Goal: Task Accomplishment & Management: Use online tool/utility

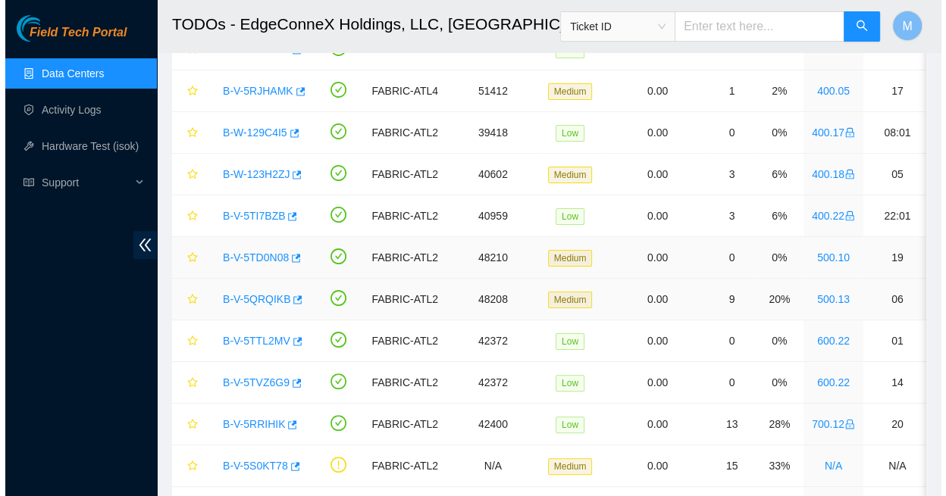
scroll to position [195, 0]
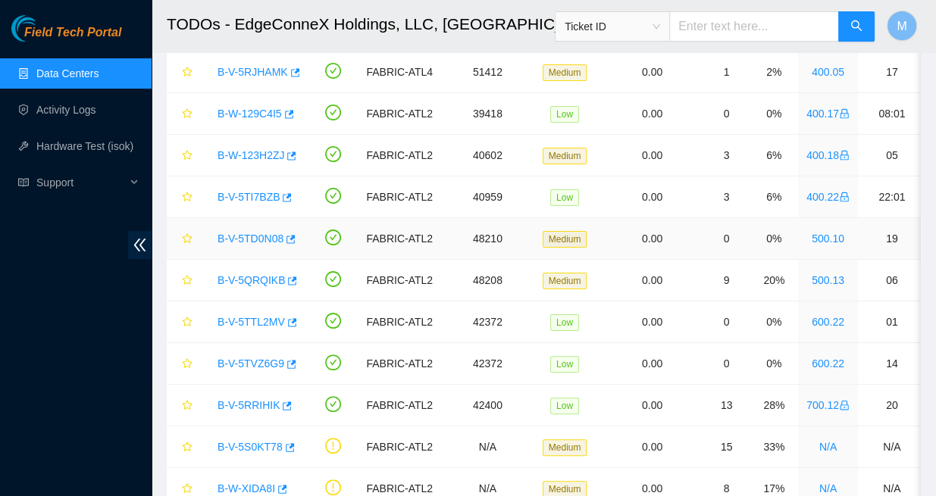
click at [248, 233] on link "B-V-5TD0N08" at bounding box center [251, 239] width 66 height 12
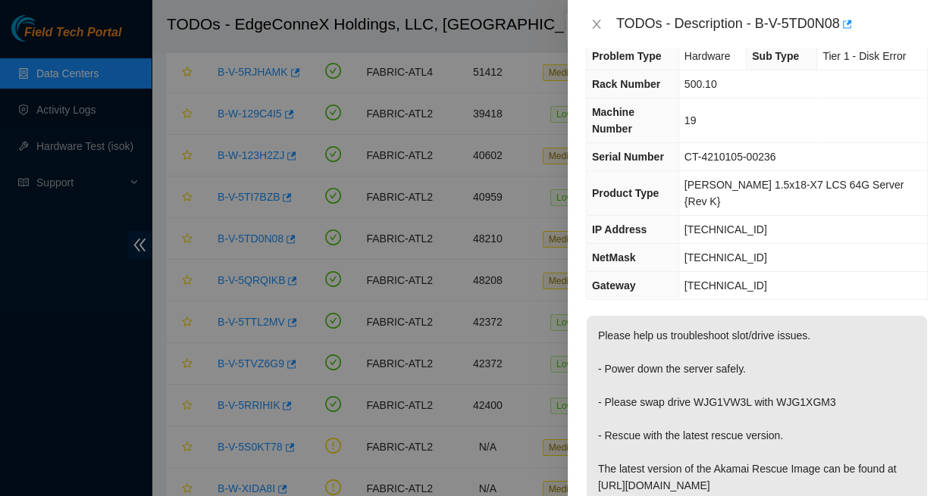
scroll to position [29, 0]
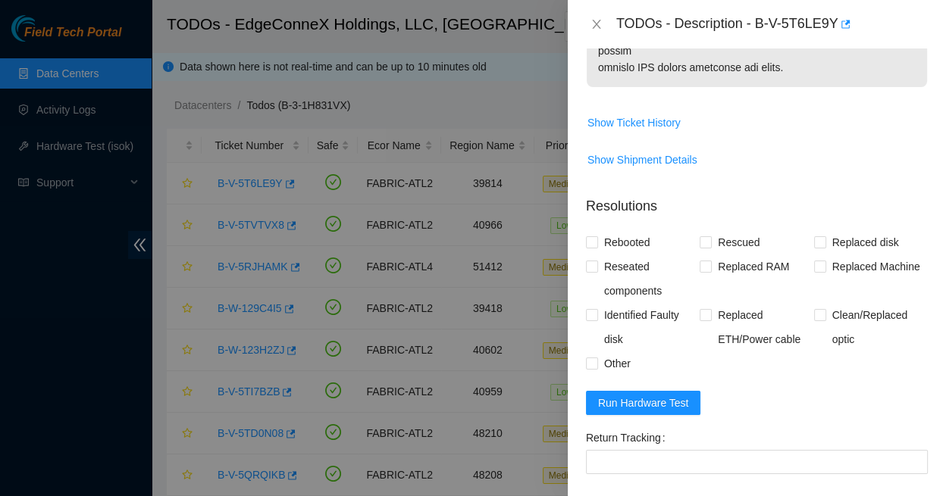
scroll to position [1066, 0]
click at [884, 496] on div "Add Notes" at bounding box center [908, 505] width 49 height 11
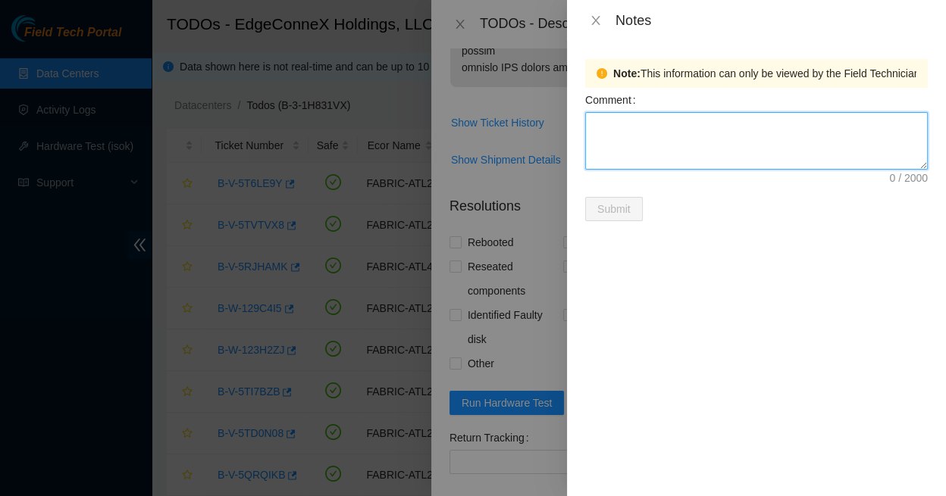
click at [613, 125] on textarea "Comment" at bounding box center [756, 141] width 343 height 58
type textarea "S61ENE0N804520"
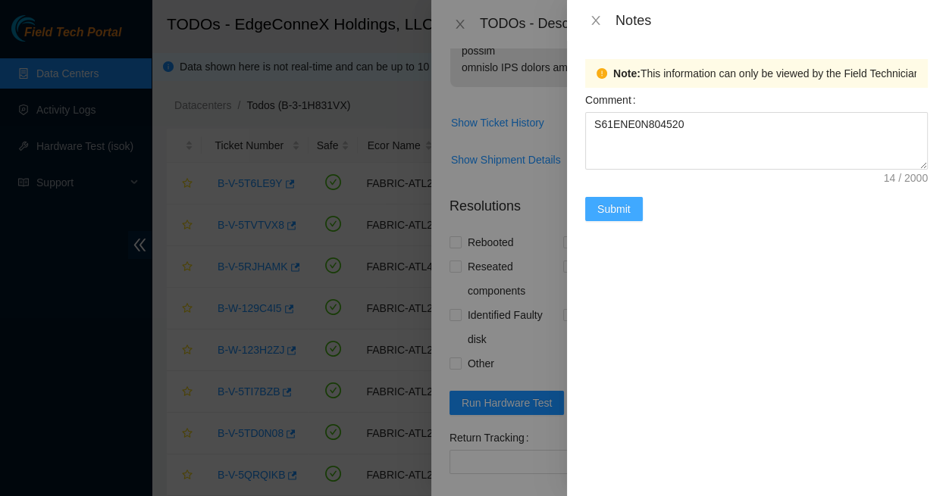
click at [616, 201] on span "Submit" at bounding box center [613, 209] width 33 height 17
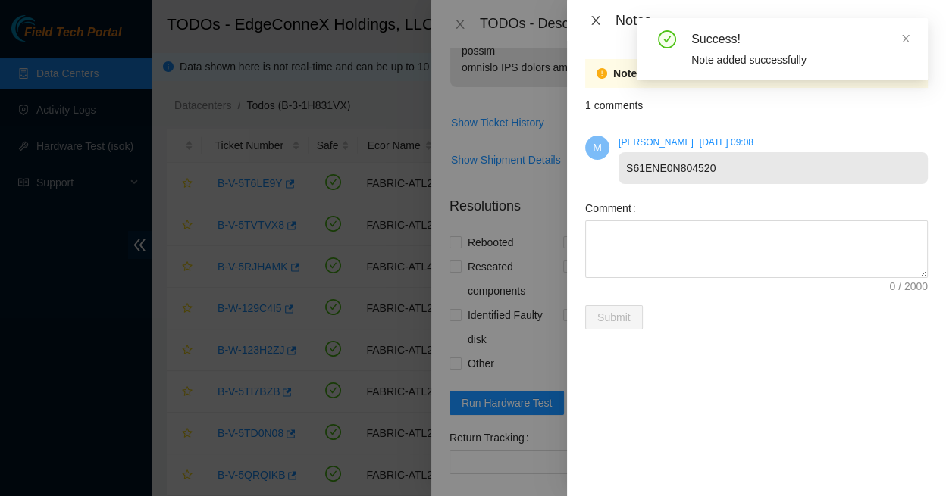
click at [594, 20] on icon "close" at bounding box center [596, 20] width 12 height 12
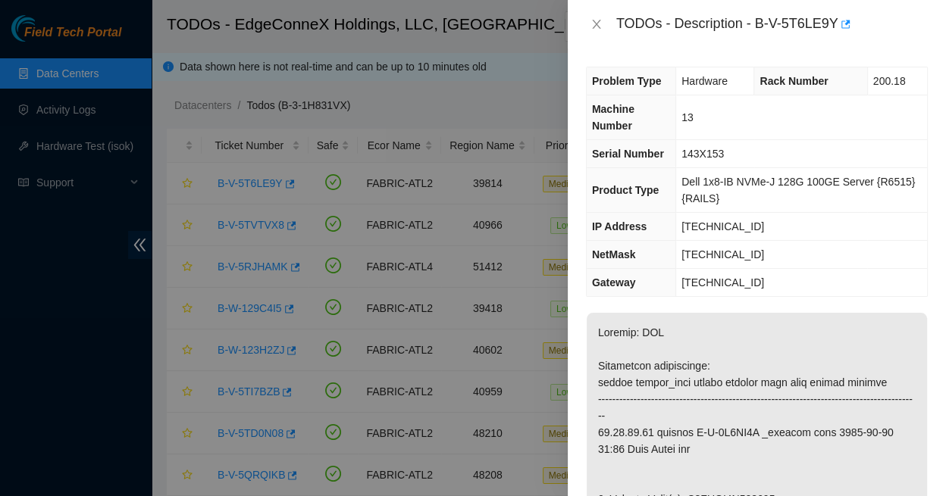
scroll to position [0, 0]
drag, startPoint x: 731, startPoint y: 208, endPoint x: 670, endPoint y: 204, distance: 61.5
click at [670, 213] on tr "IP Address 23.59.89.48" at bounding box center [757, 227] width 340 height 28
click at [763, 213] on td "[TECHNICAL_ID]" at bounding box center [801, 227] width 251 height 28
drag, startPoint x: 731, startPoint y: 207, endPoint x: 675, endPoint y: 205, distance: 56.1
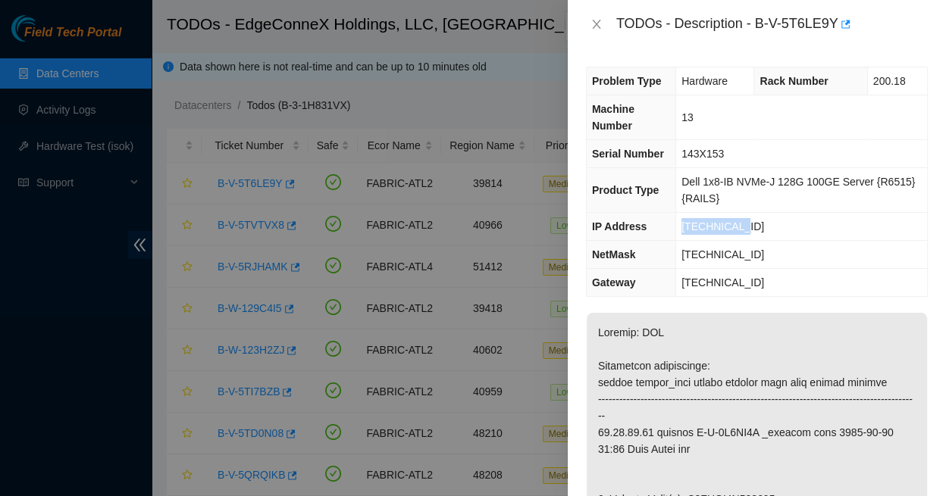
click at [676, 213] on td "[TECHNICAL_ID]" at bounding box center [801, 227] width 251 height 28
copy span "[TECHNICAL_ID]"
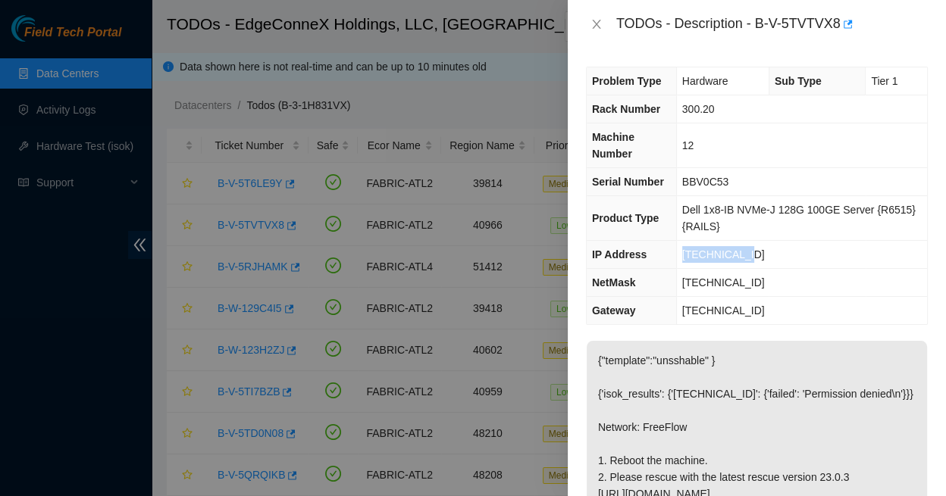
drag, startPoint x: 736, startPoint y: 233, endPoint x: 672, endPoint y: 232, distance: 63.7
click at [676, 241] on td "23.63.23.175" at bounding box center [801, 255] width 251 height 28
copy span "23.63.23.175"
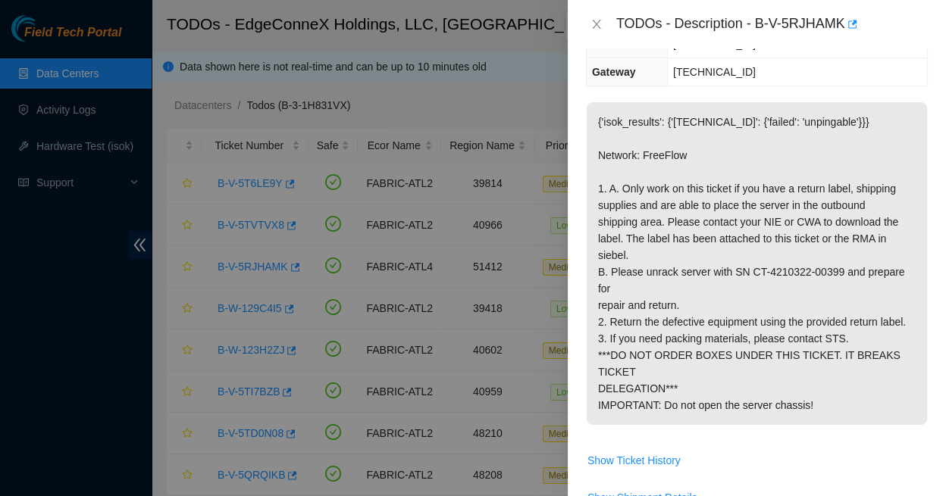
scroll to position [268, 0]
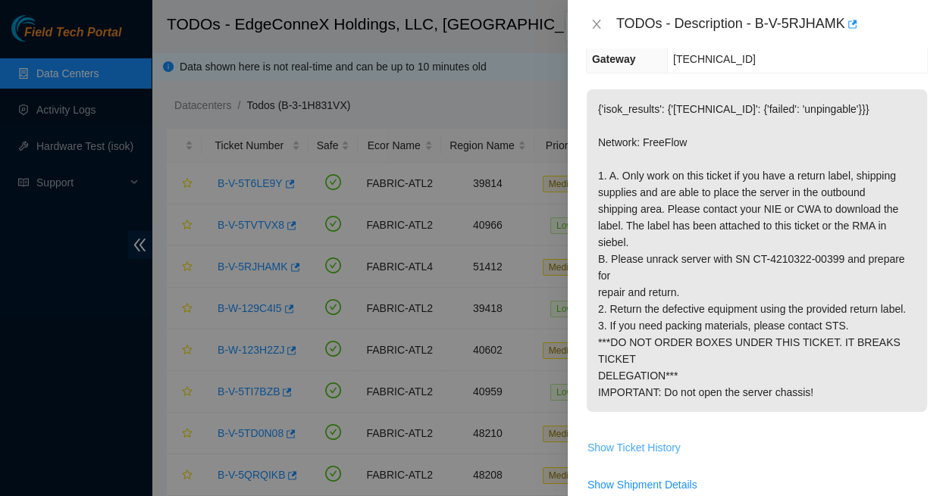
click at [634, 440] on span "Show Ticket History" at bounding box center [633, 448] width 93 height 17
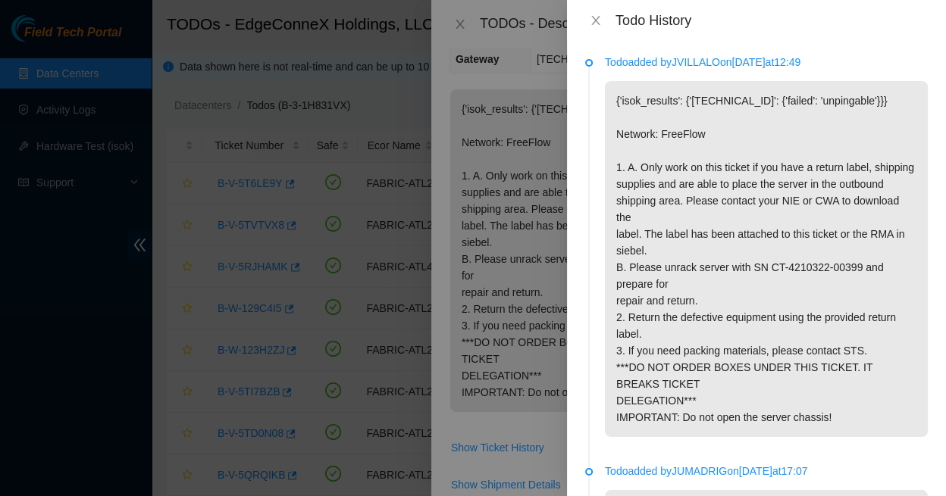
scroll to position [0, 0]
click at [595, 16] on icon "close" at bounding box center [596, 20] width 12 height 12
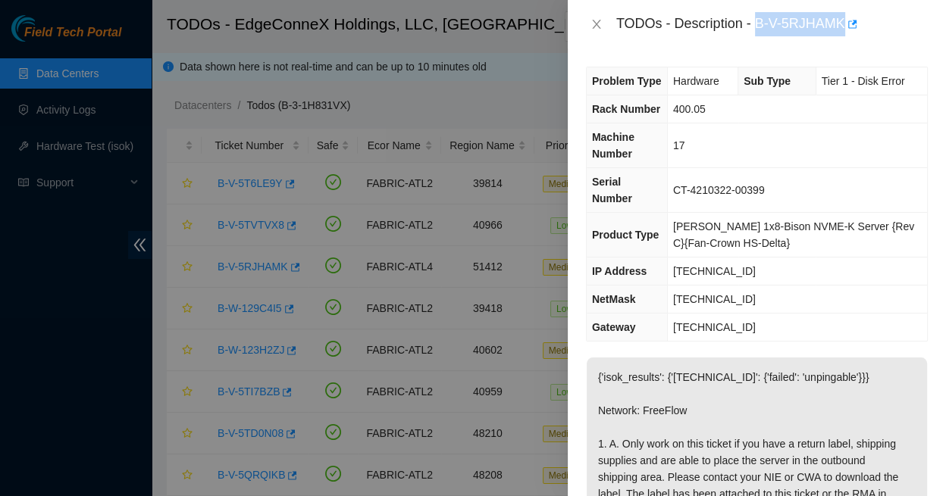
drag, startPoint x: 735, startPoint y: 23, endPoint x: 807, endPoint y: 22, distance: 72.8
click at [807, 22] on div "TODOs - Description - B-V-5RJHAMK" at bounding box center [772, 24] width 312 height 24
copy div "B-V-5RJHAMK"
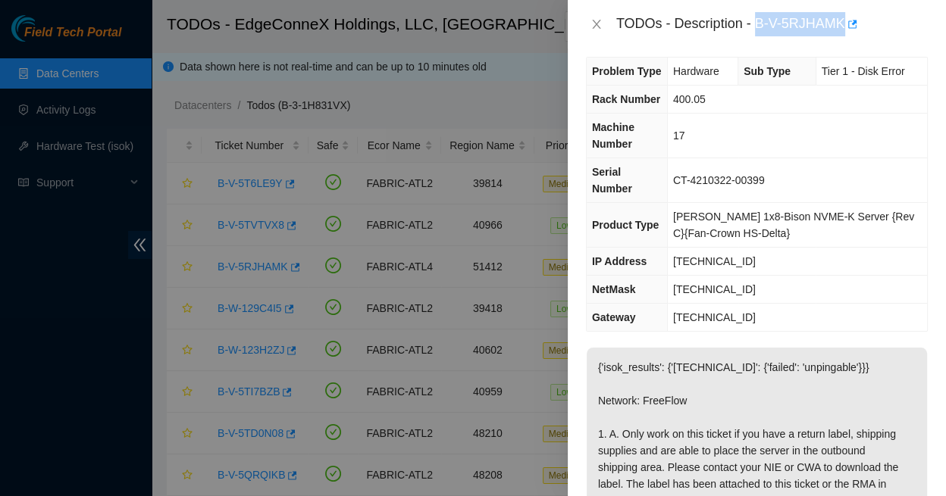
scroll to position [9, 0]
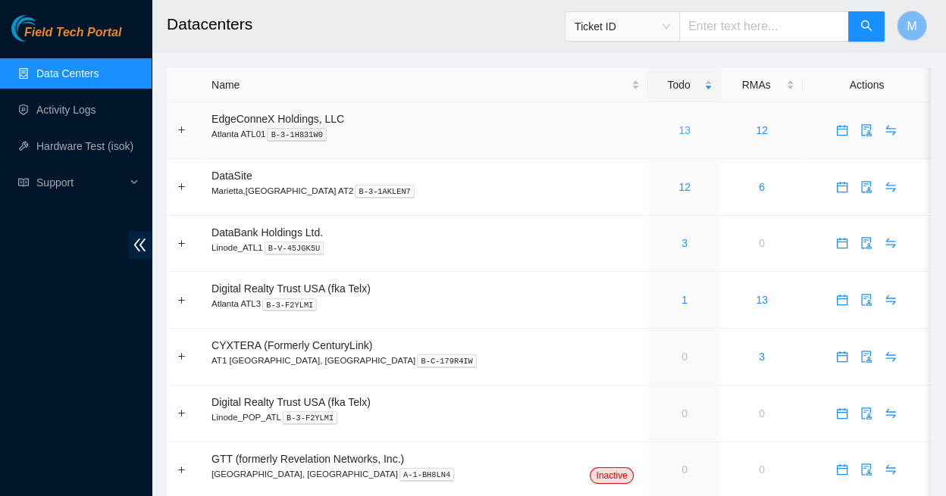
click at [678, 124] on link "13" at bounding box center [684, 130] width 12 height 12
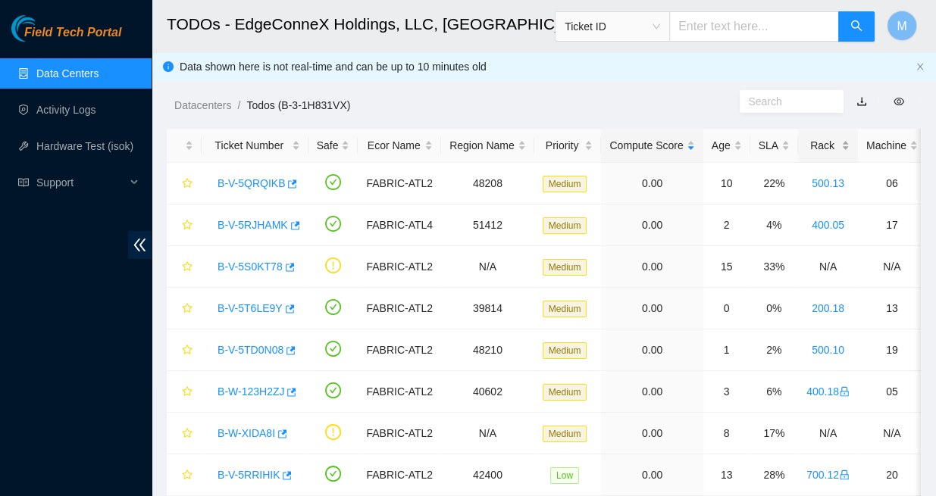
click at [807, 139] on div "Rack" at bounding box center [828, 145] width 43 height 17
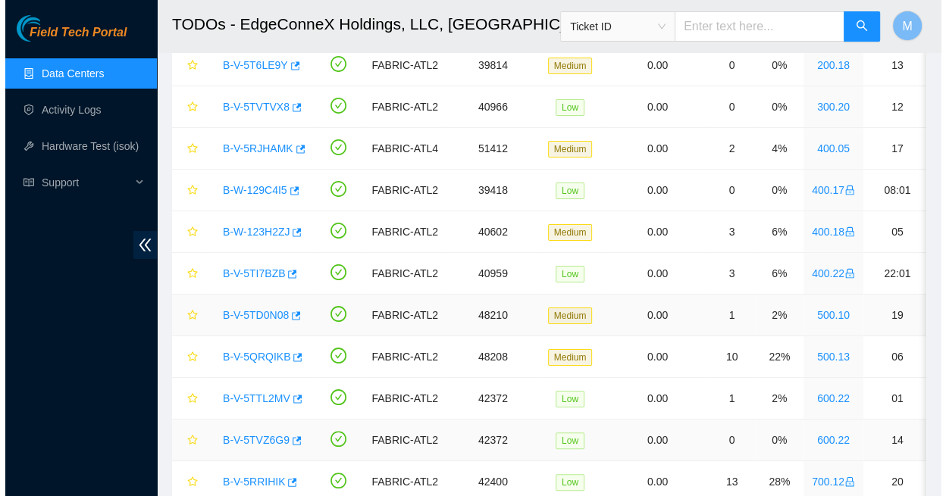
scroll to position [121, 0]
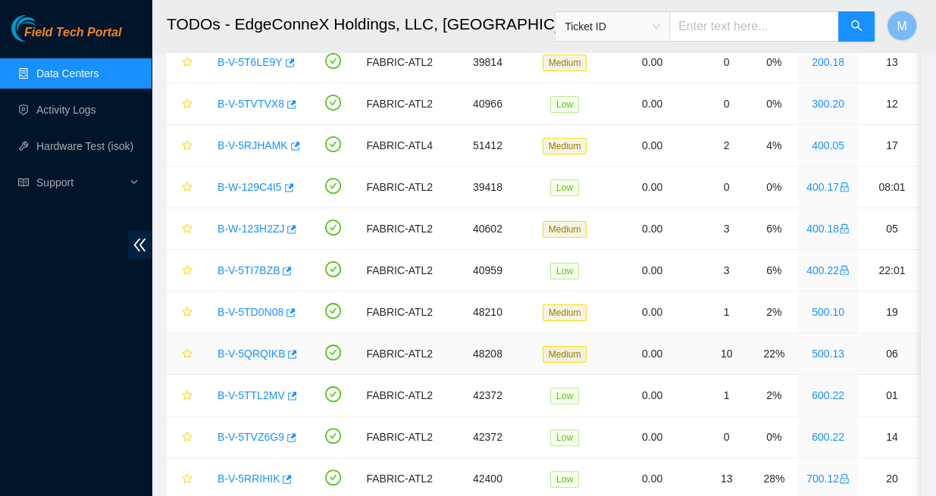
click at [252, 348] on link "B-V-5QRQIKB" at bounding box center [251, 354] width 67 height 12
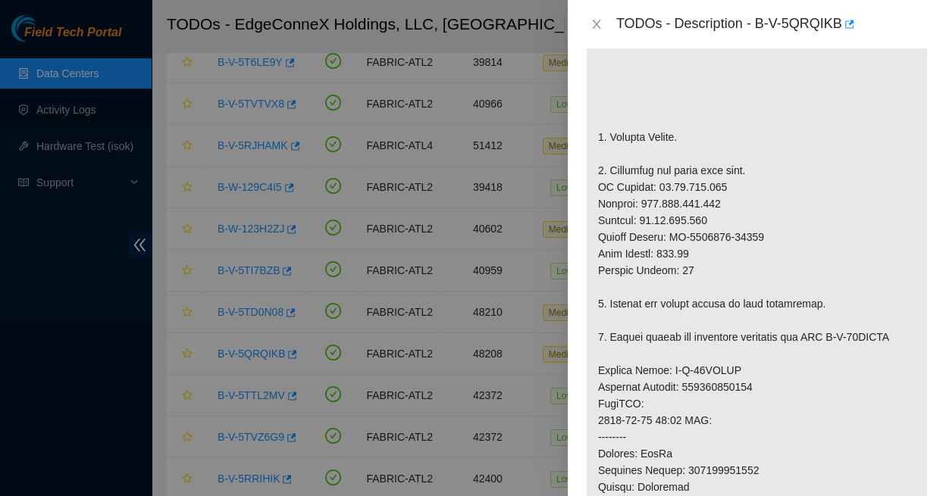
scroll to position [442, 0]
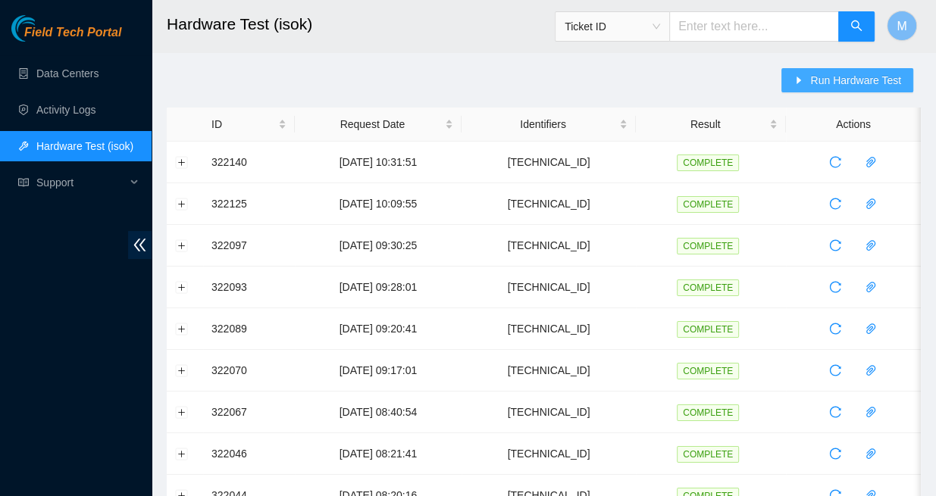
click at [858, 77] on span "Run Hardware Test" at bounding box center [855, 80] width 91 height 17
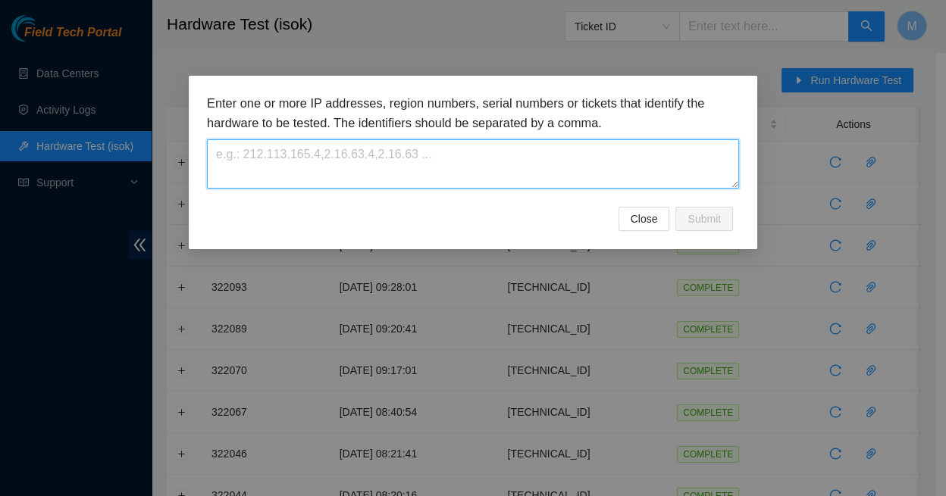
click at [322, 144] on textarea at bounding box center [473, 163] width 532 height 49
paste textarea "[TECHNICAL_ID]"
type textarea "[TECHNICAL_ID]"
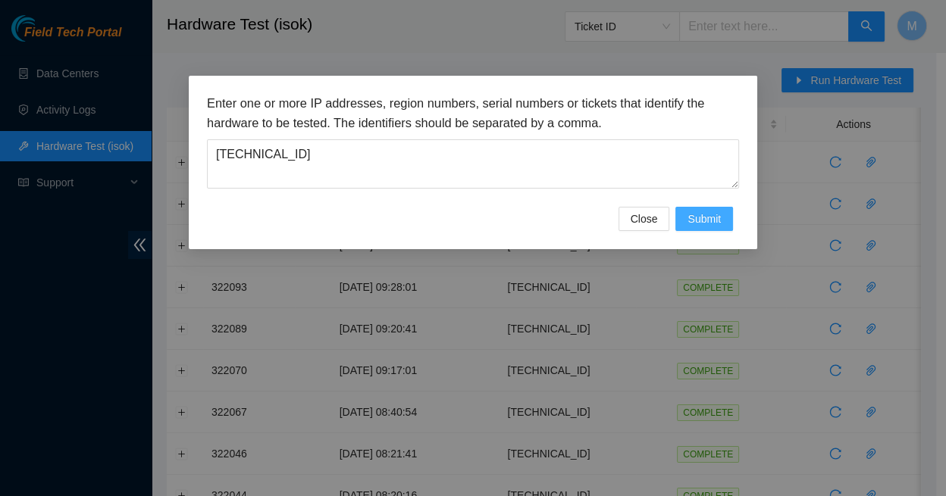
click at [708, 211] on span "Submit" at bounding box center [704, 219] width 33 height 17
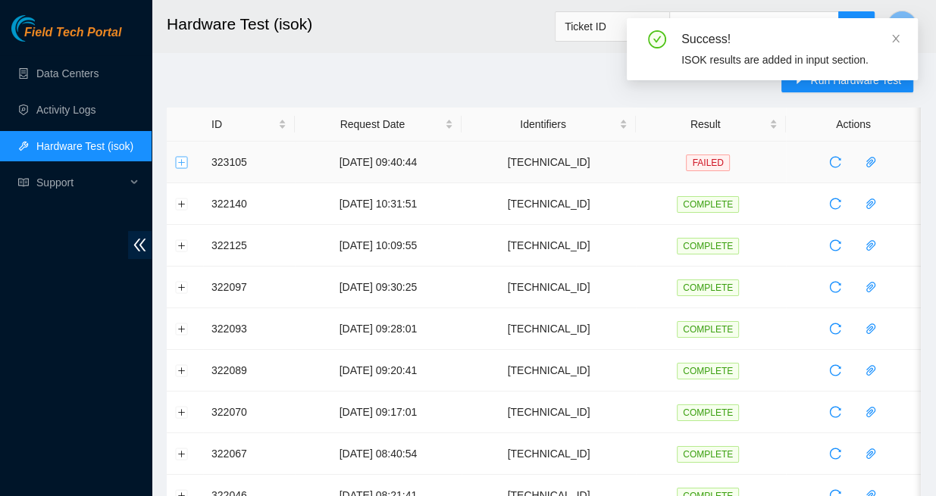
click at [182, 161] on button "Expand row" at bounding box center [182, 162] width 12 height 12
